Goal: Navigation & Orientation: Find specific page/section

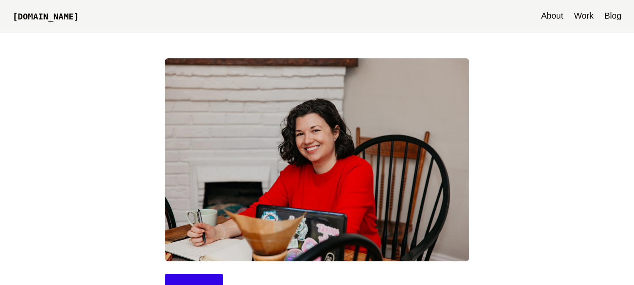
click at [561, 19] on link "About" at bounding box center [552, 16] width 30 height 33
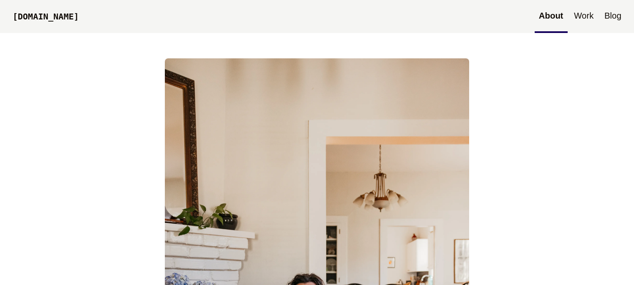
click at [589, 17] on link "Work" at bounding box center [584, 16] width 28 height 33
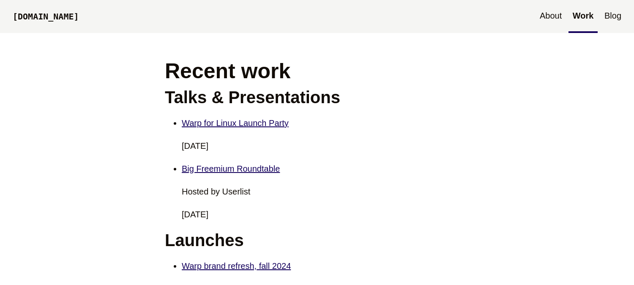
click at [58, 17] on link "[DOMAIN_NAME]" at bounding box center [45, 17] width 75 height 29
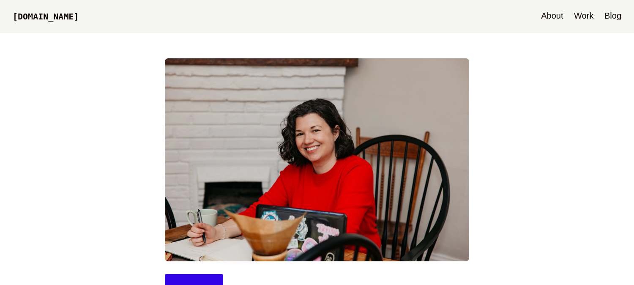
click at [616, 11] on link "Blog" at bounding box center [612, 16] width 25 height 33
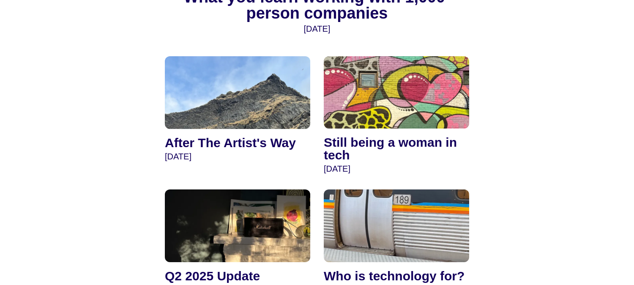
scroll to position [164, 0]
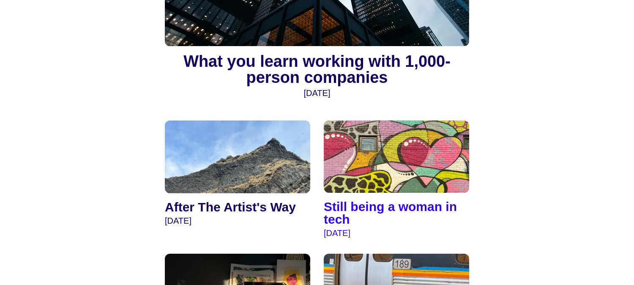
click at [428, 136] on img at bounding box center [396, 156] width 145 height 73
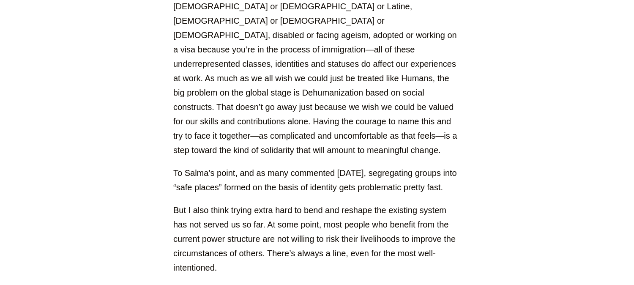
scroll to position [1460, 0]
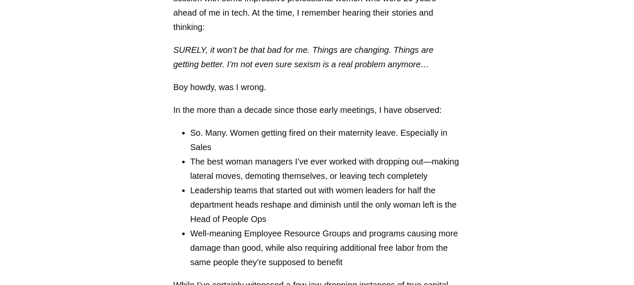
scroll to position [0, 0]
